Goal: Navigation & Orientation: Understand site structure

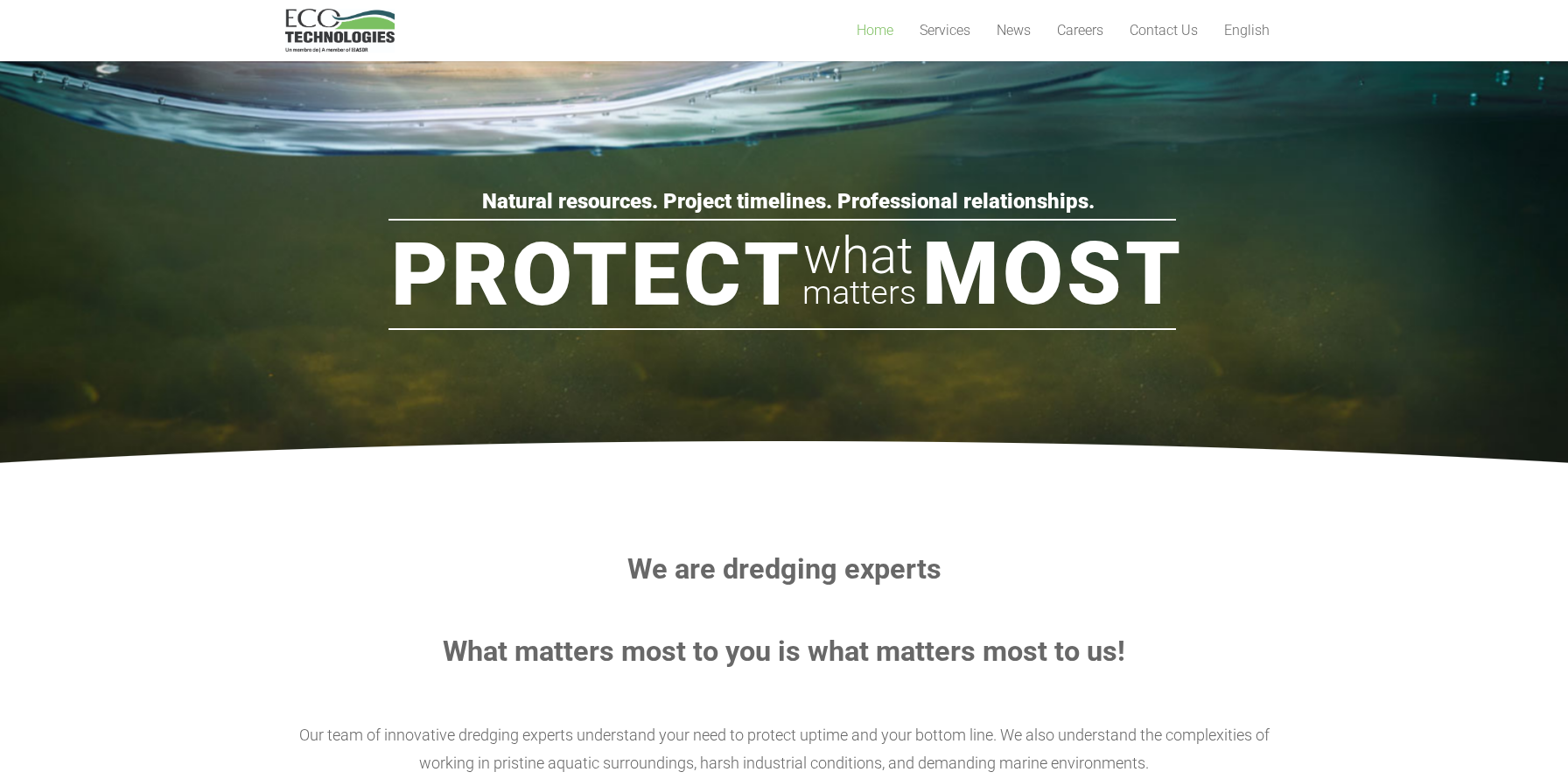
scroll to position [117, 0]
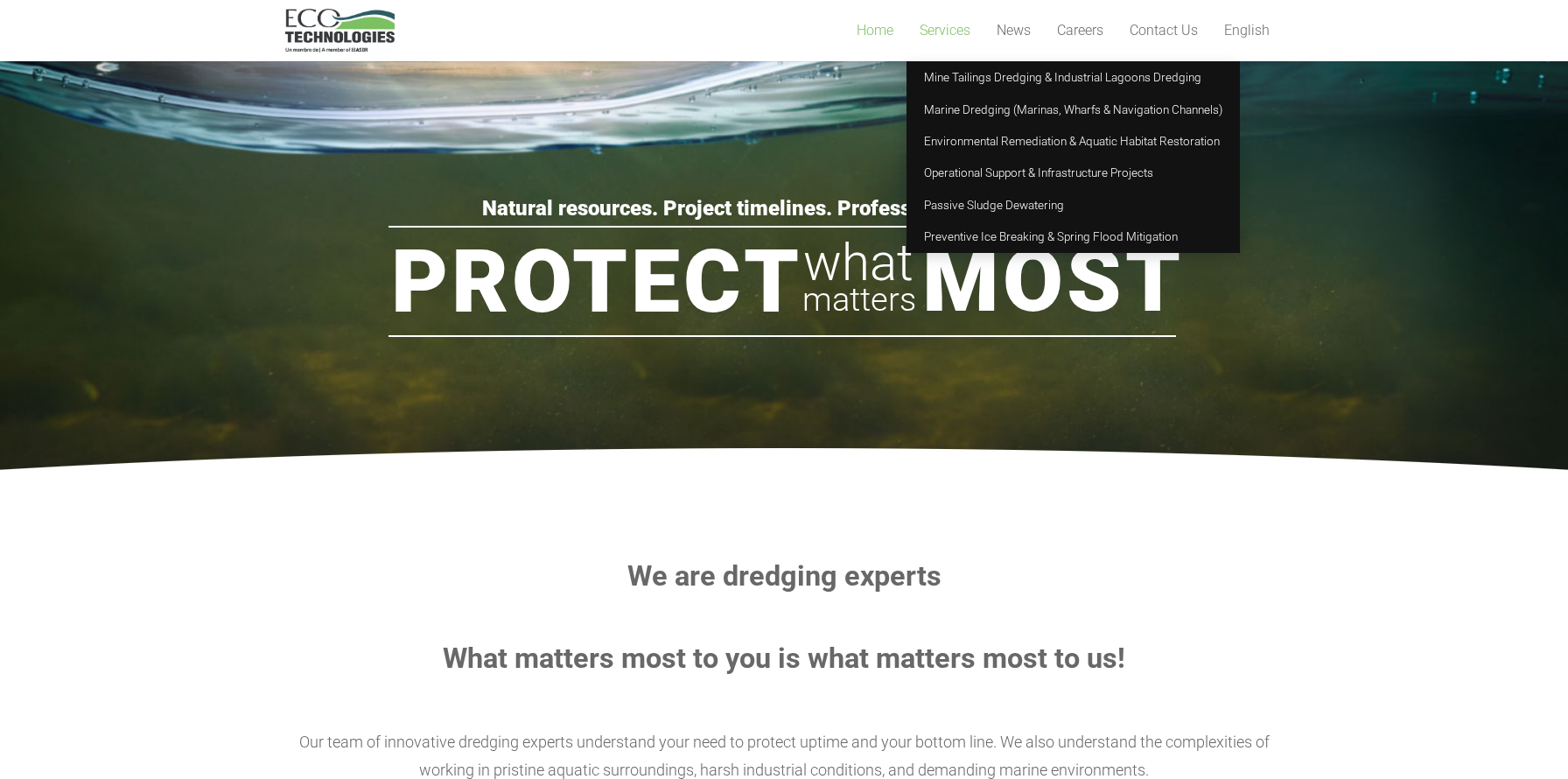
click at [930, 34] on span "Services" at bounding box center [945, 30] width 51 height 17
click at [952, 74] on span "Mine Tailings Dredging & Industrial Lagoons Dredging" at bounding box center [1062, 77] width 277 height 14
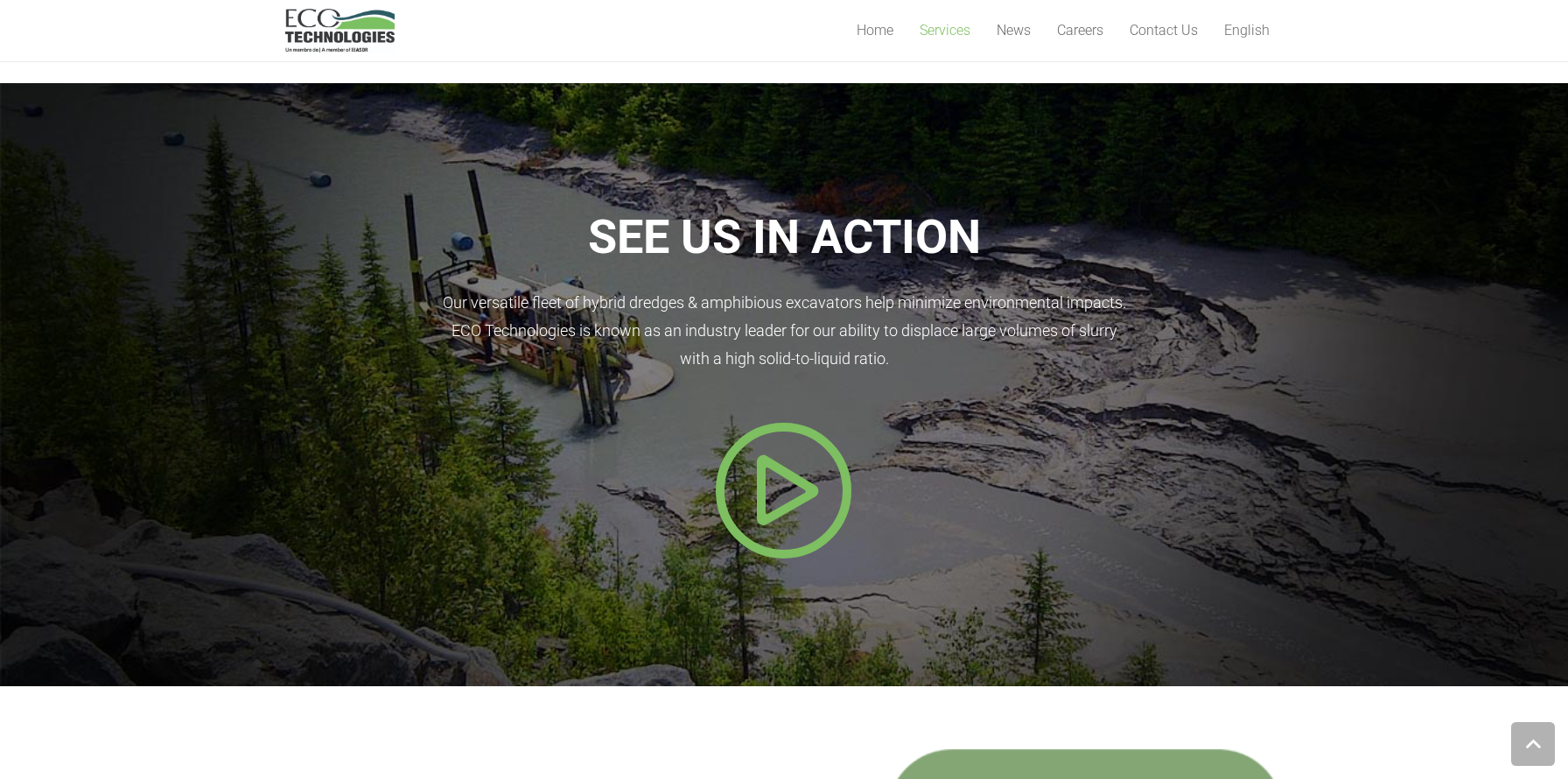
scroll to position [1562, 0]
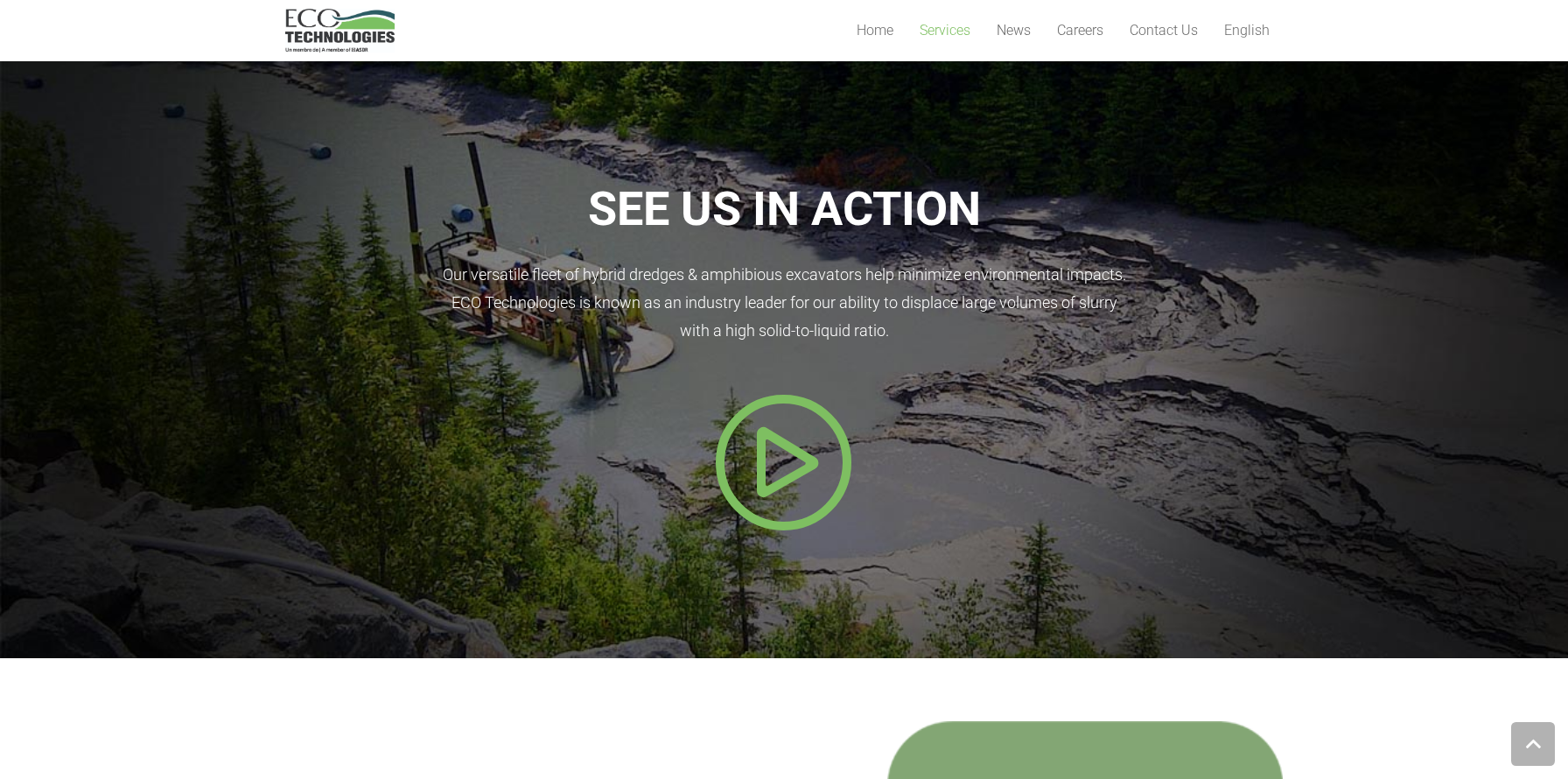
click at [752, 416] on icon "Popup" at bounding box center [784, 462] width 140 height 140
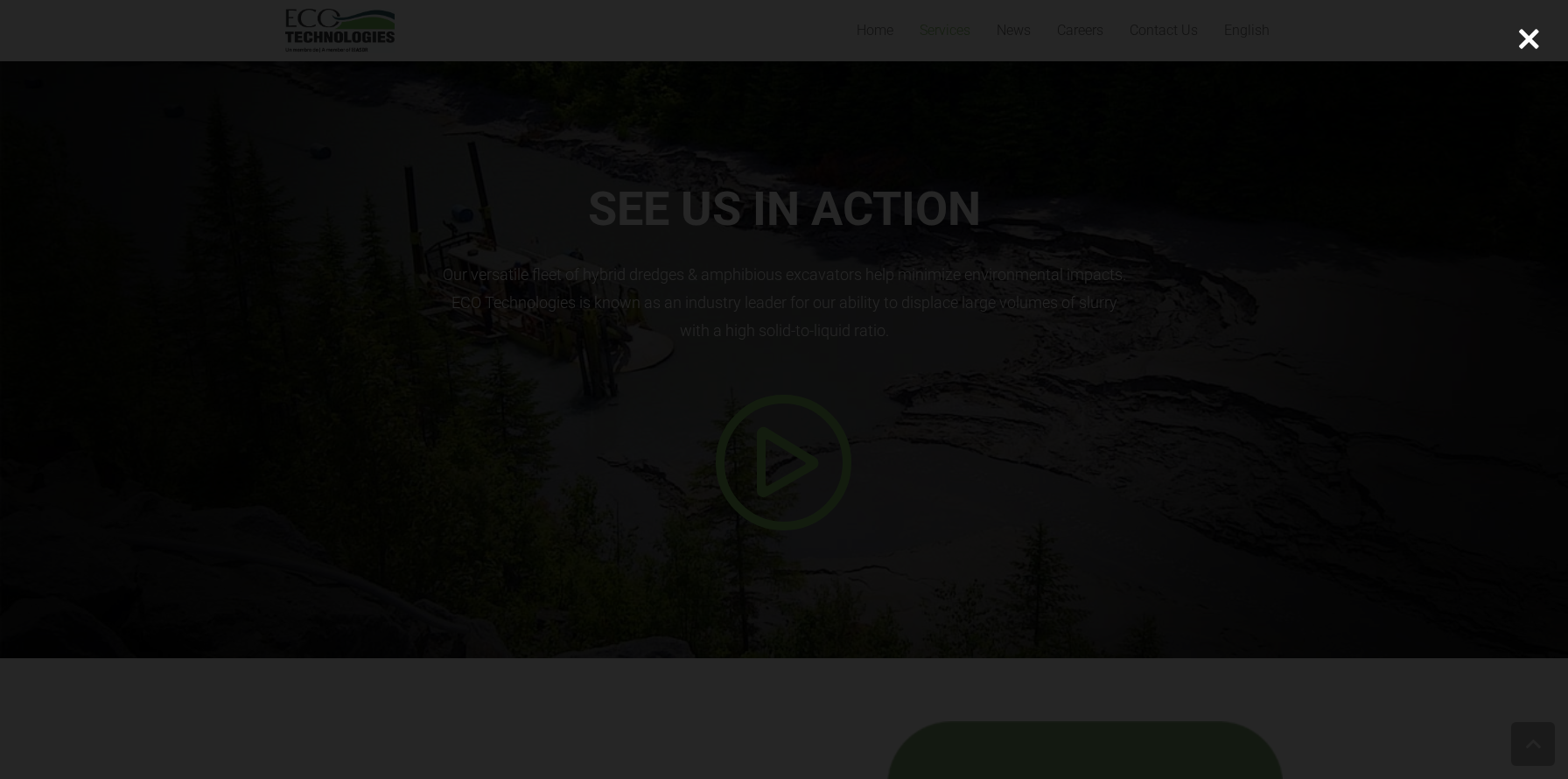
click at [1528, 37] on div at bounding box center [1529, 40] width 79 height 79
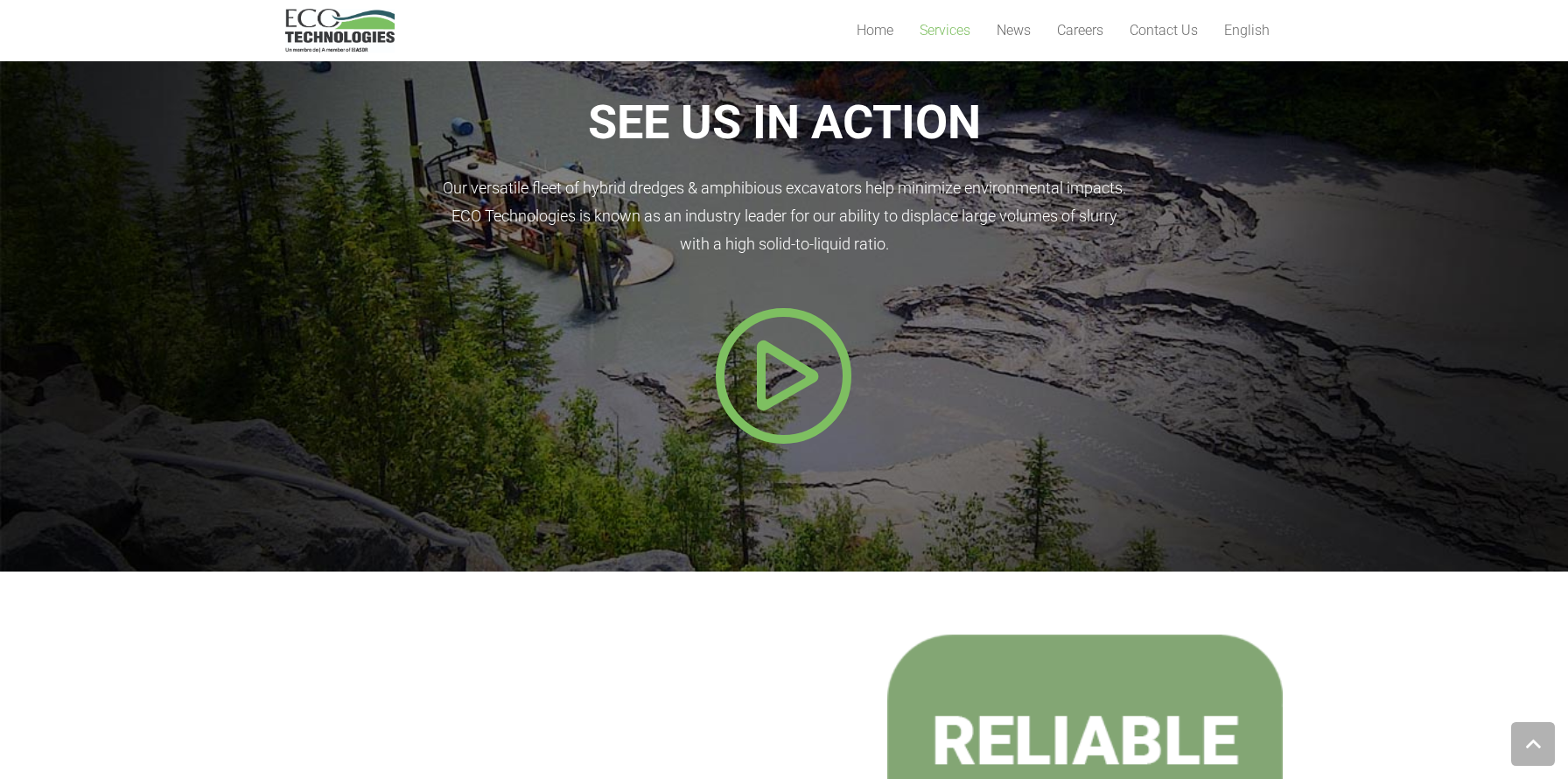
scroll to position [1590, 0]
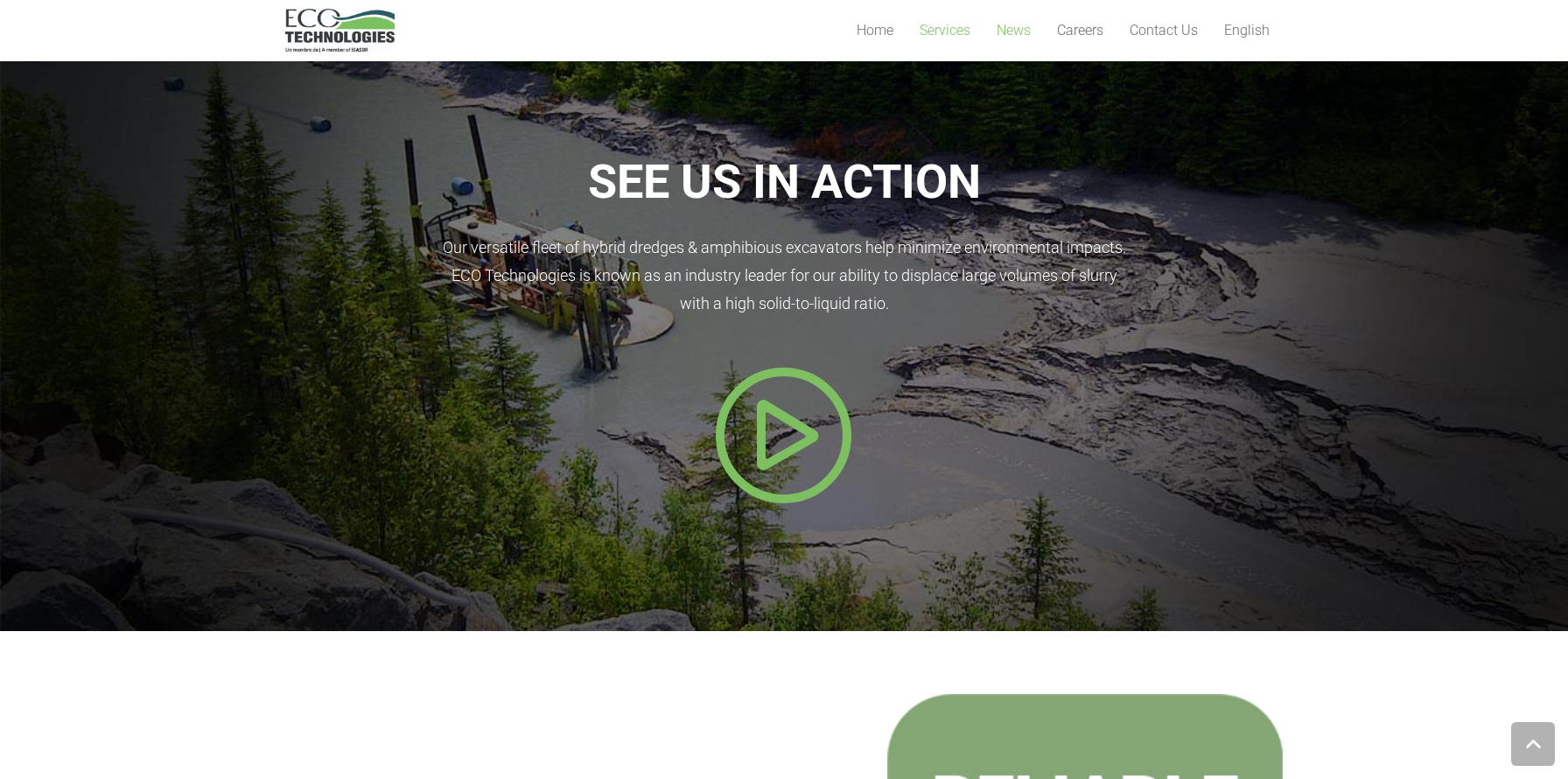
click at [1007, 28] on span "News" at bounding box center [1014, 30] width 34 height 17
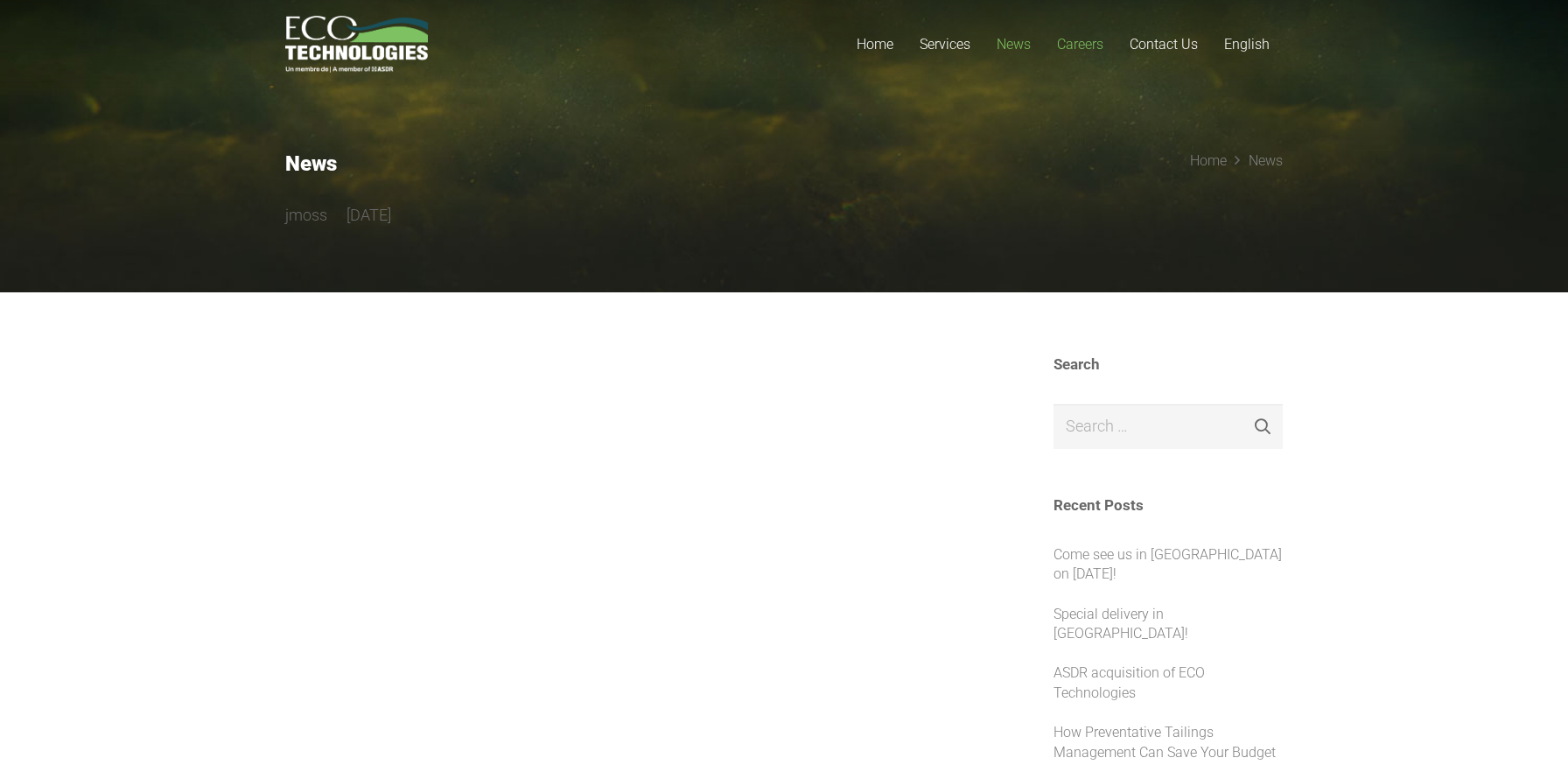
click at [1073, 49] on span "Careers" at bounding box center [1081, 44] width 47 height 17
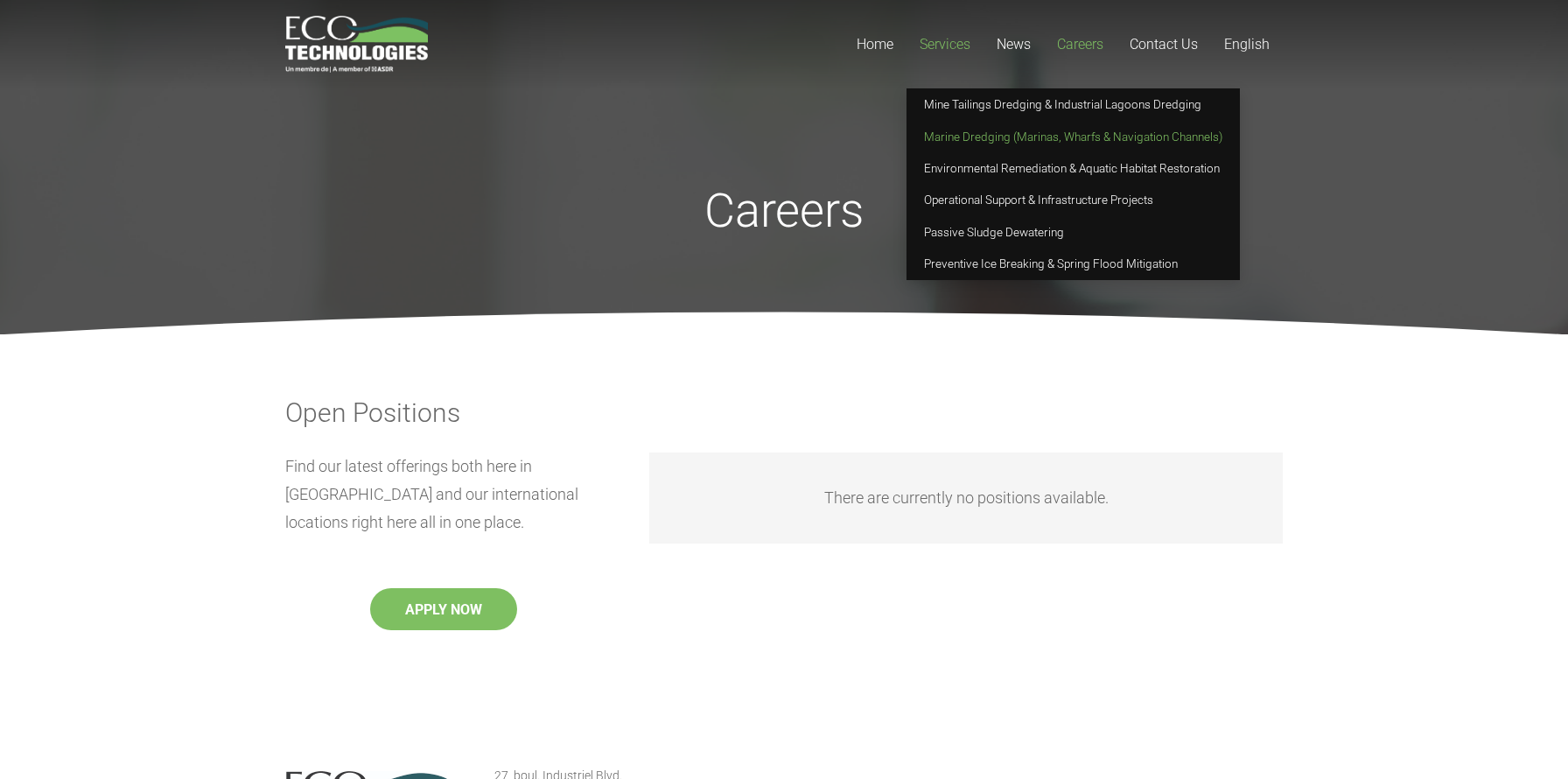
click at [1006, 142] on span "Marine Dredging (Marinas, Wharfs & Navigation Channels)" at bounding box center [1073, 136] width 298 height 14
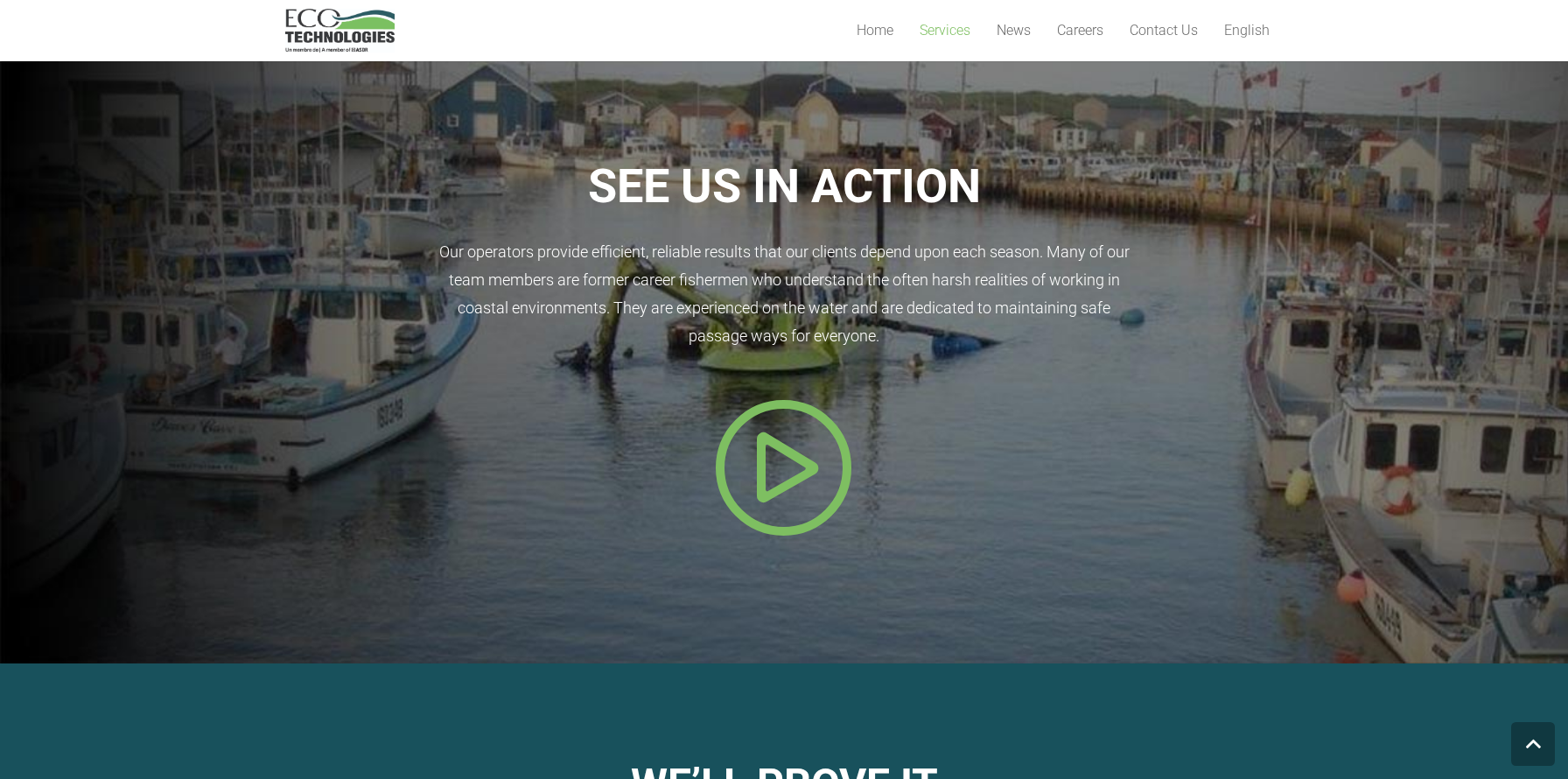
scroll to position [819, 0]
click at [751, 493] on icon "Popup" at bounding box center [784, 466] width 140 height 140
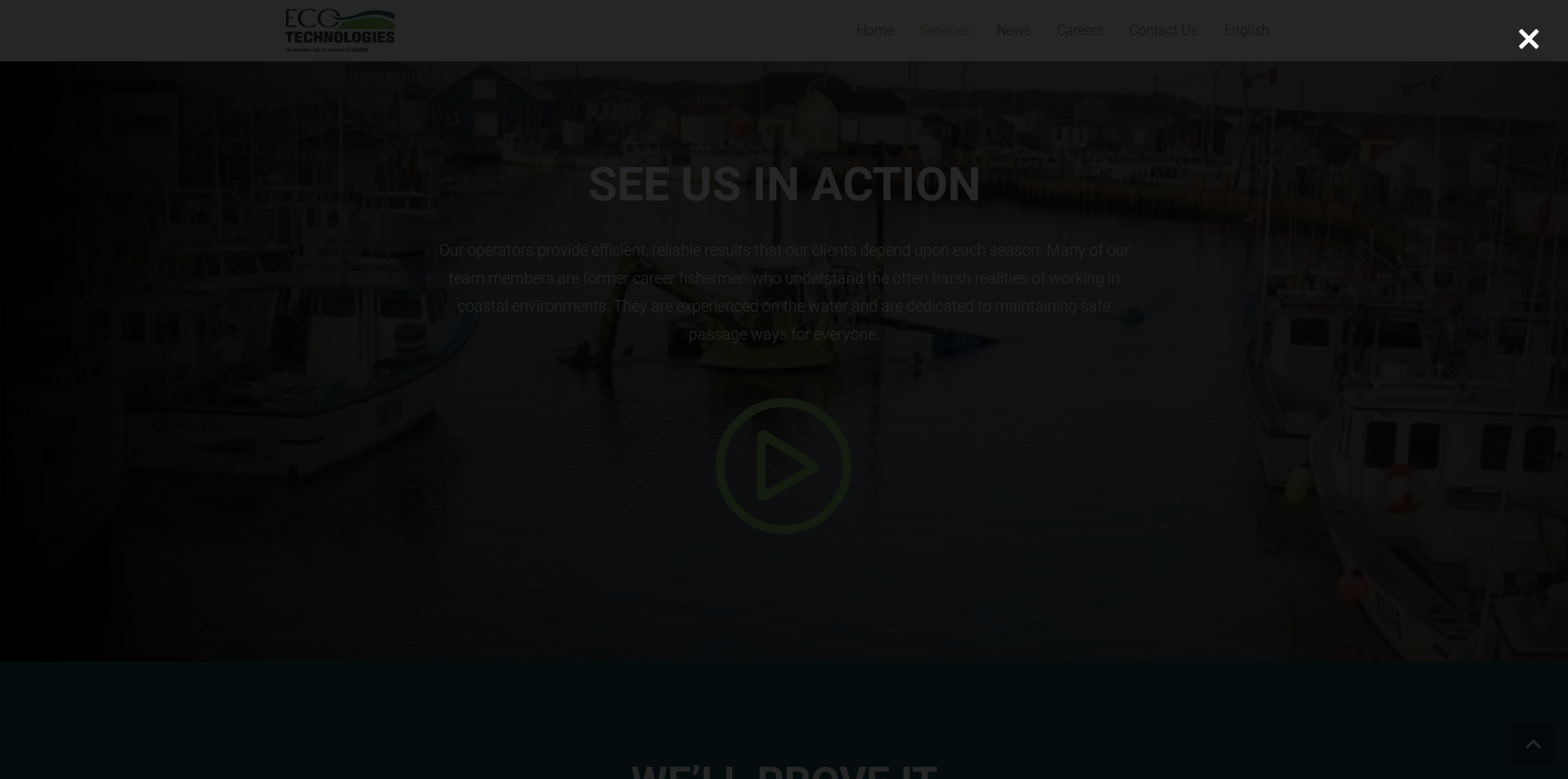
click at [1535, 33] on div at bounding box center [1529, 40] width 79 height 79
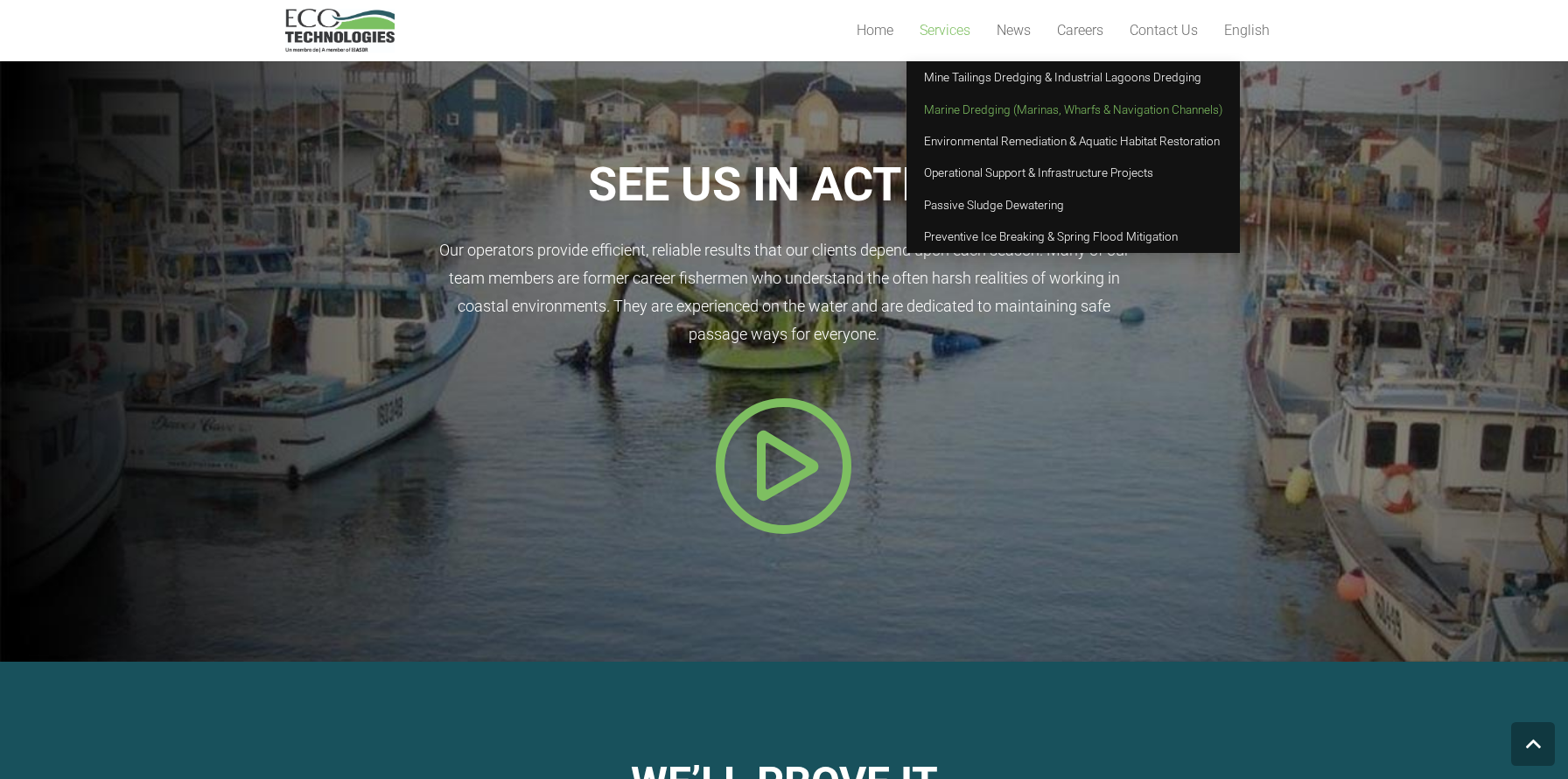
click at [956, 42] on link "Services" at bounding box center [945, 31] width 77 height 62
click at [973, 168] on span "Operational Support & Infrastructure Projects" at bounding box center [1038, 173] width 230 height 14
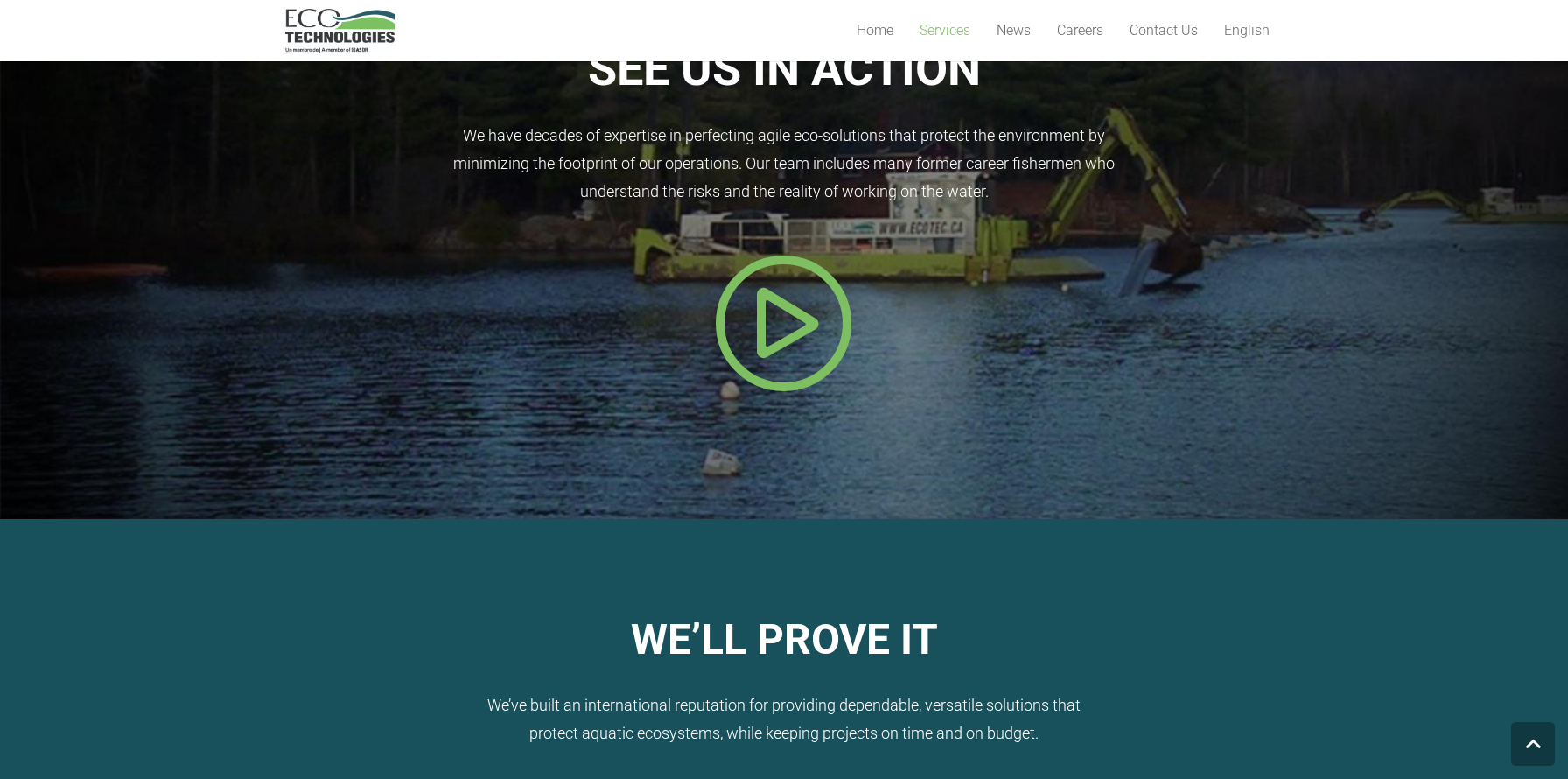
scroll to position [1006, 0]
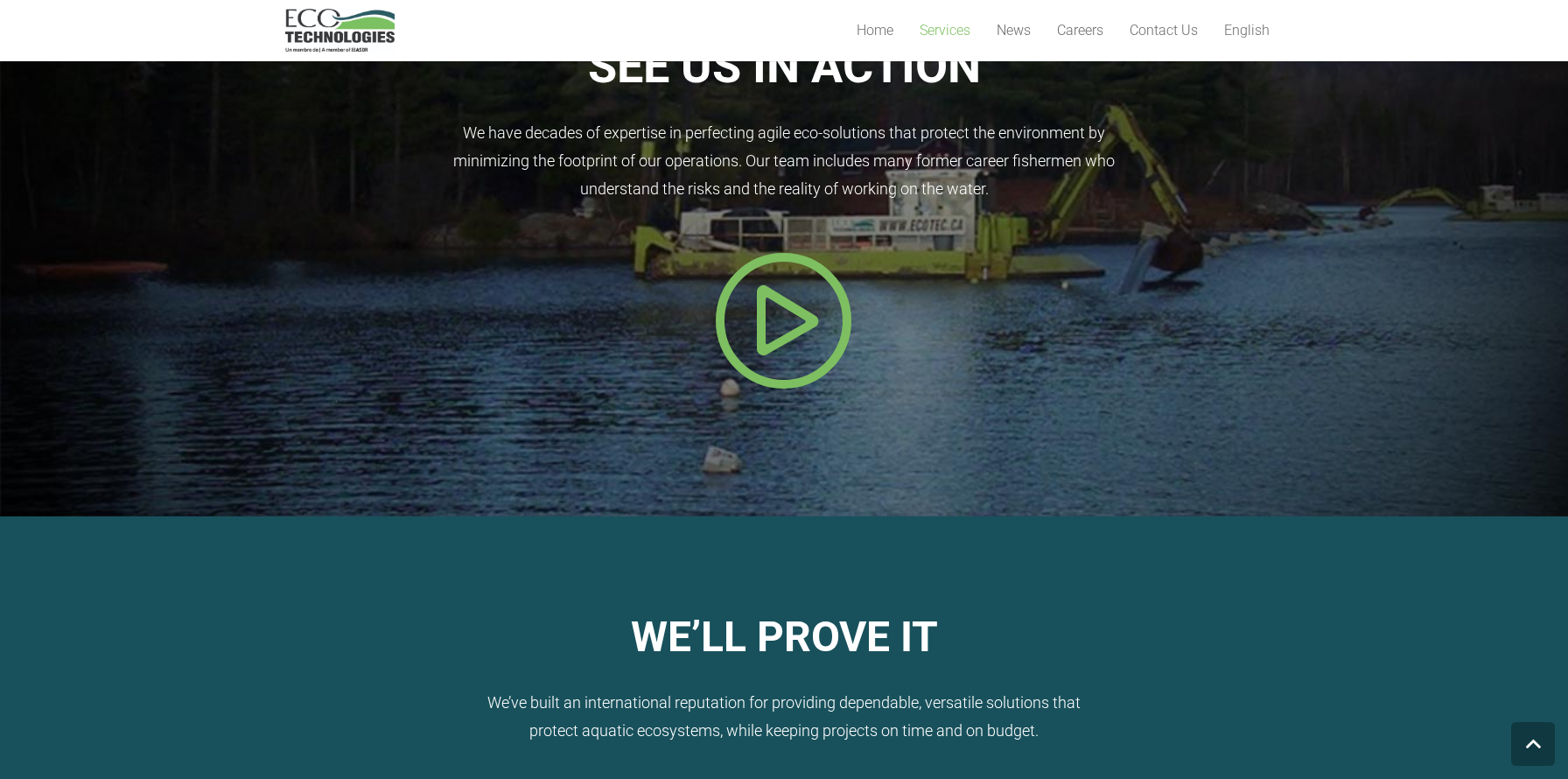
click at [787, 341] on icon "Popup" at bounding box center [784, 320] width 140 height 140
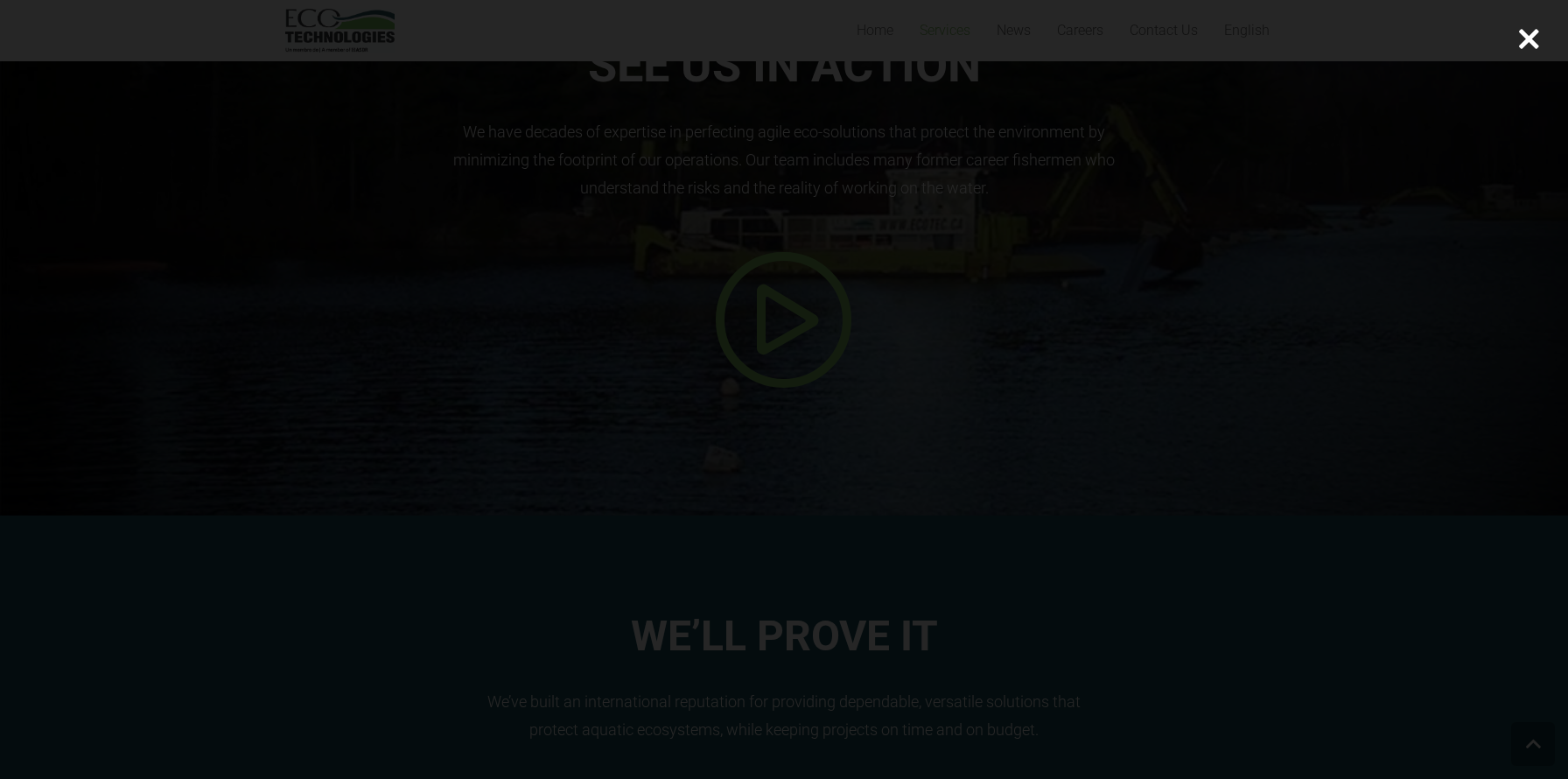
click at [1527, 33] on div at bounding box center [1529, 40] width 79 height 79
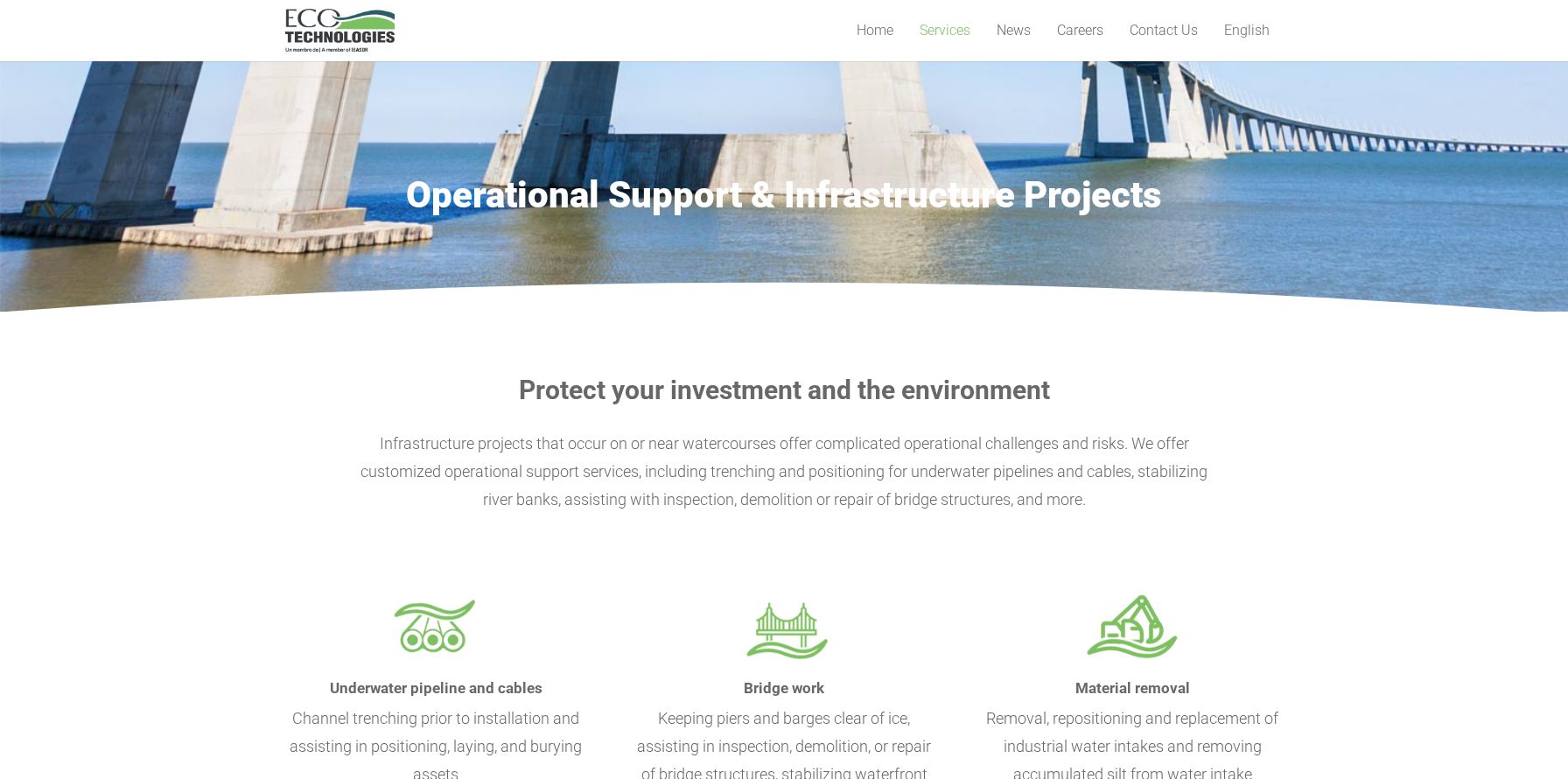
scroll to position [0, 0]
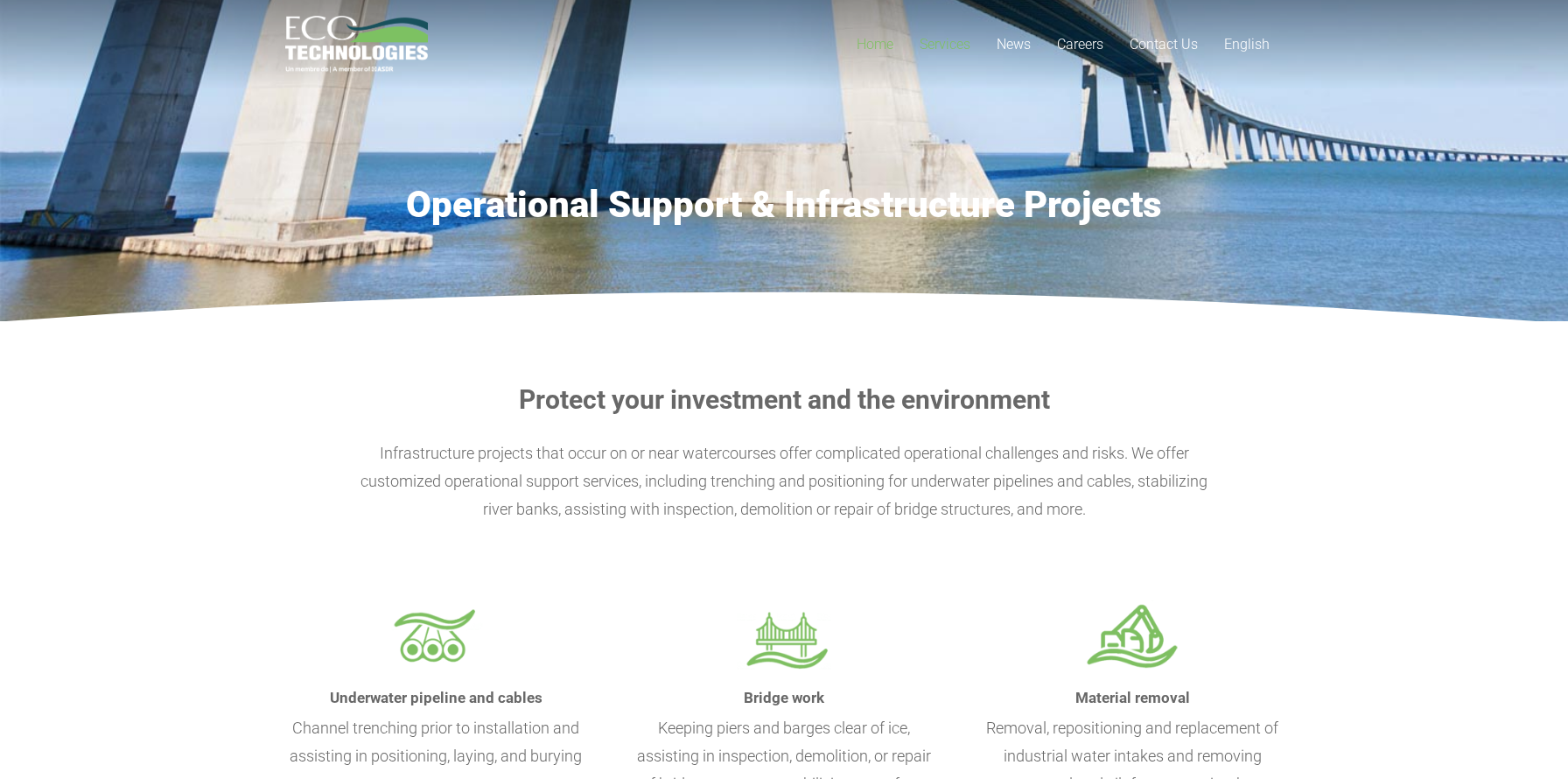
click at [880, 55] on link "Home" at bounding box center [876, 44] width 63 height 88
